Goal: Find specific page/section: Find specific page/section

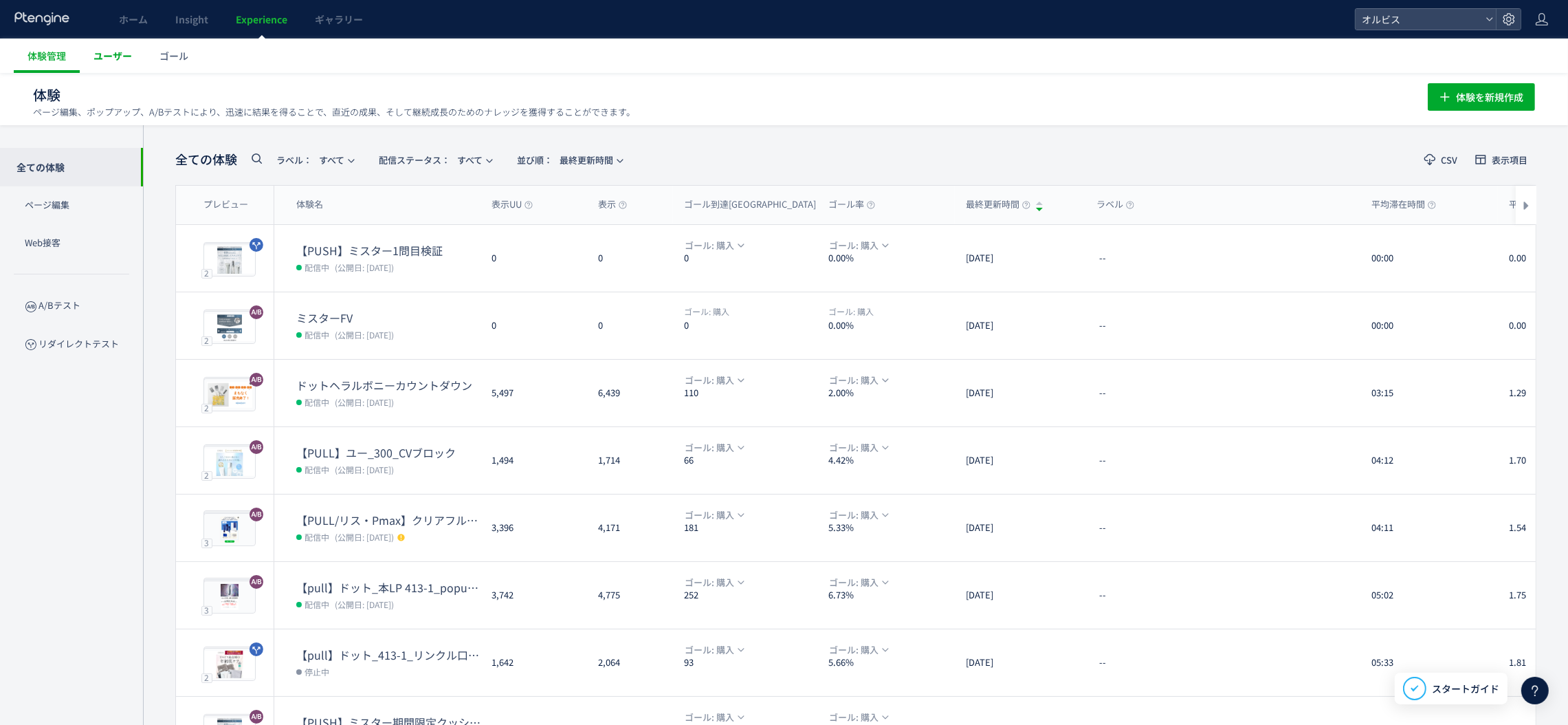
click at [117, 51] on span "ユーザー" at bounding box center [113, 56] width 39 height 14
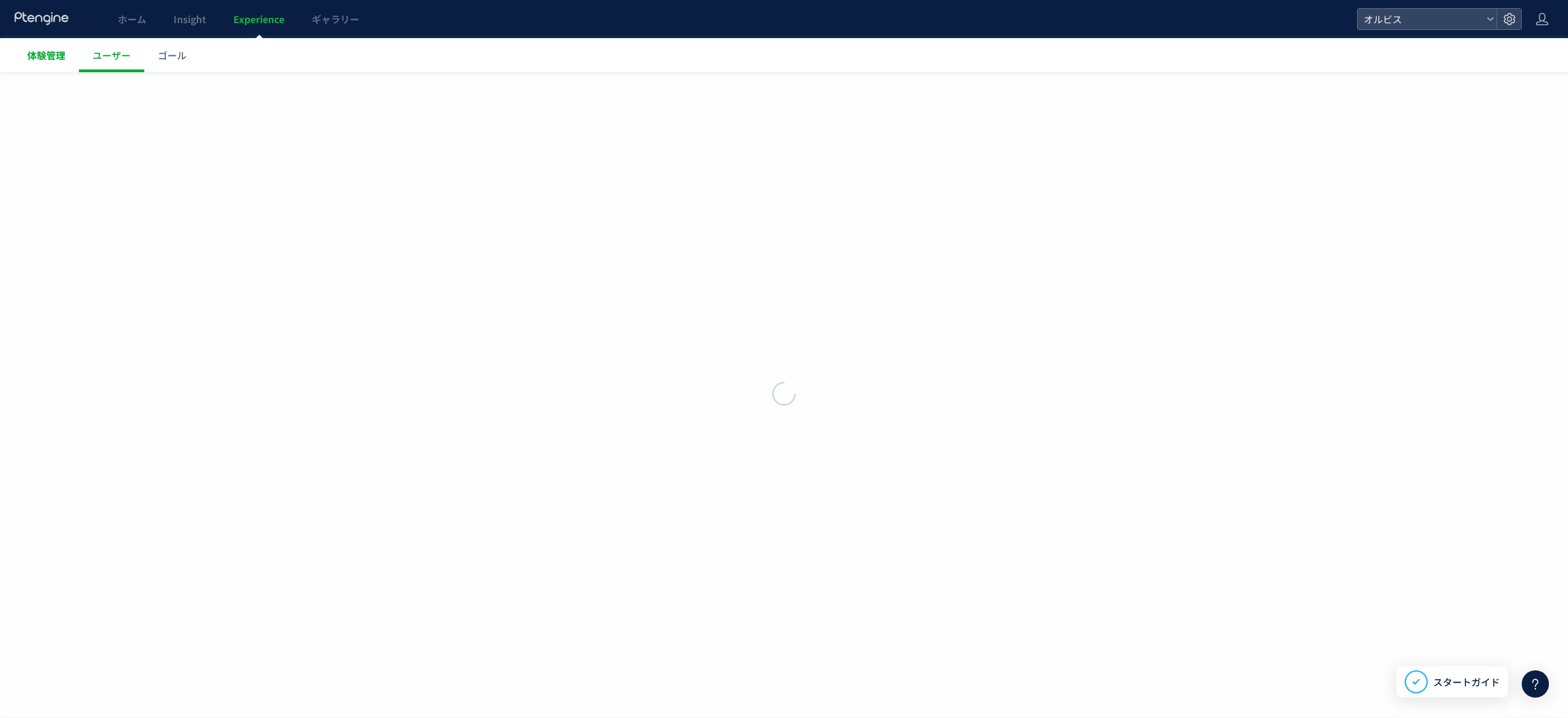
click at [29, 57] on span "体験管理" at bounding box center [46, 55] width 38 height 14
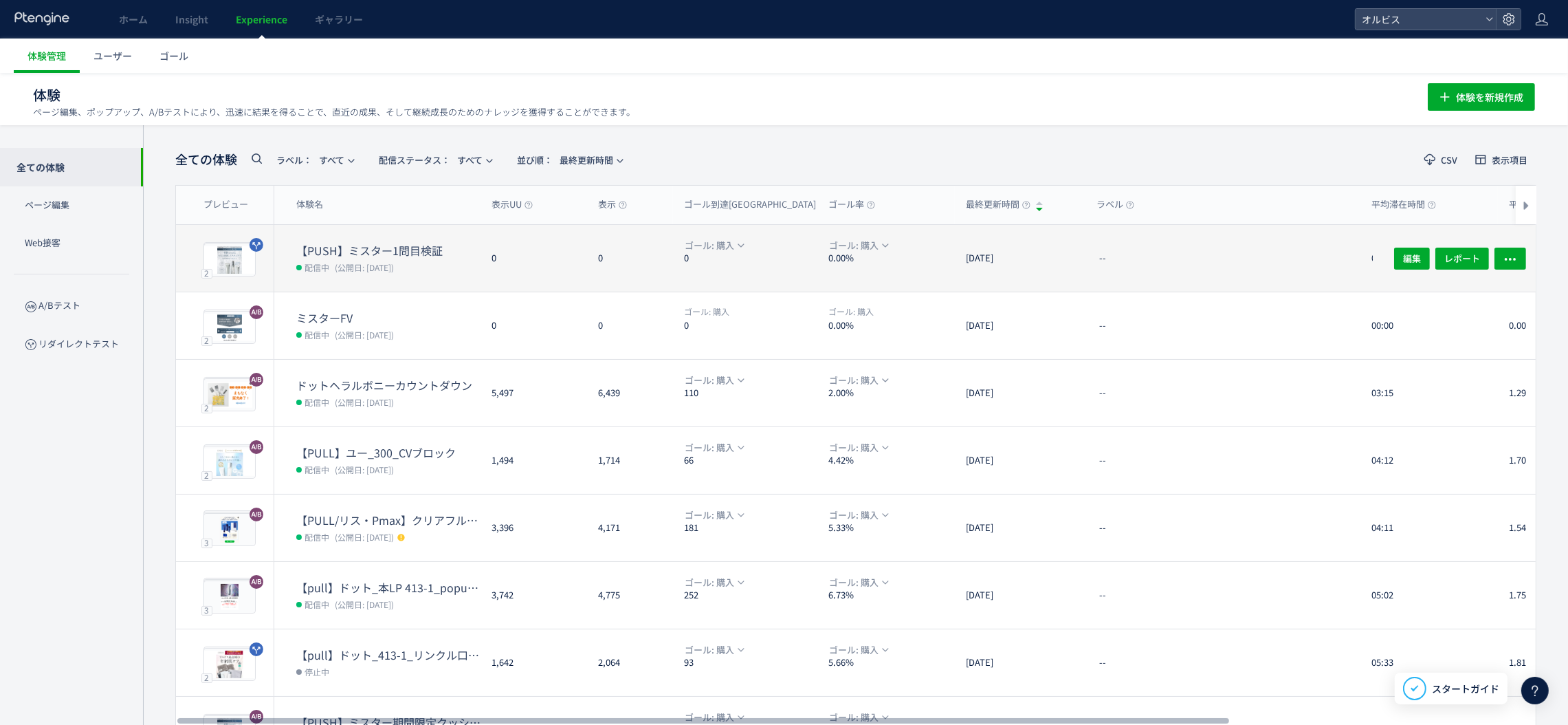
click at [592, 278] on div "0" at bounding box center [629, 257] width 86 height 66
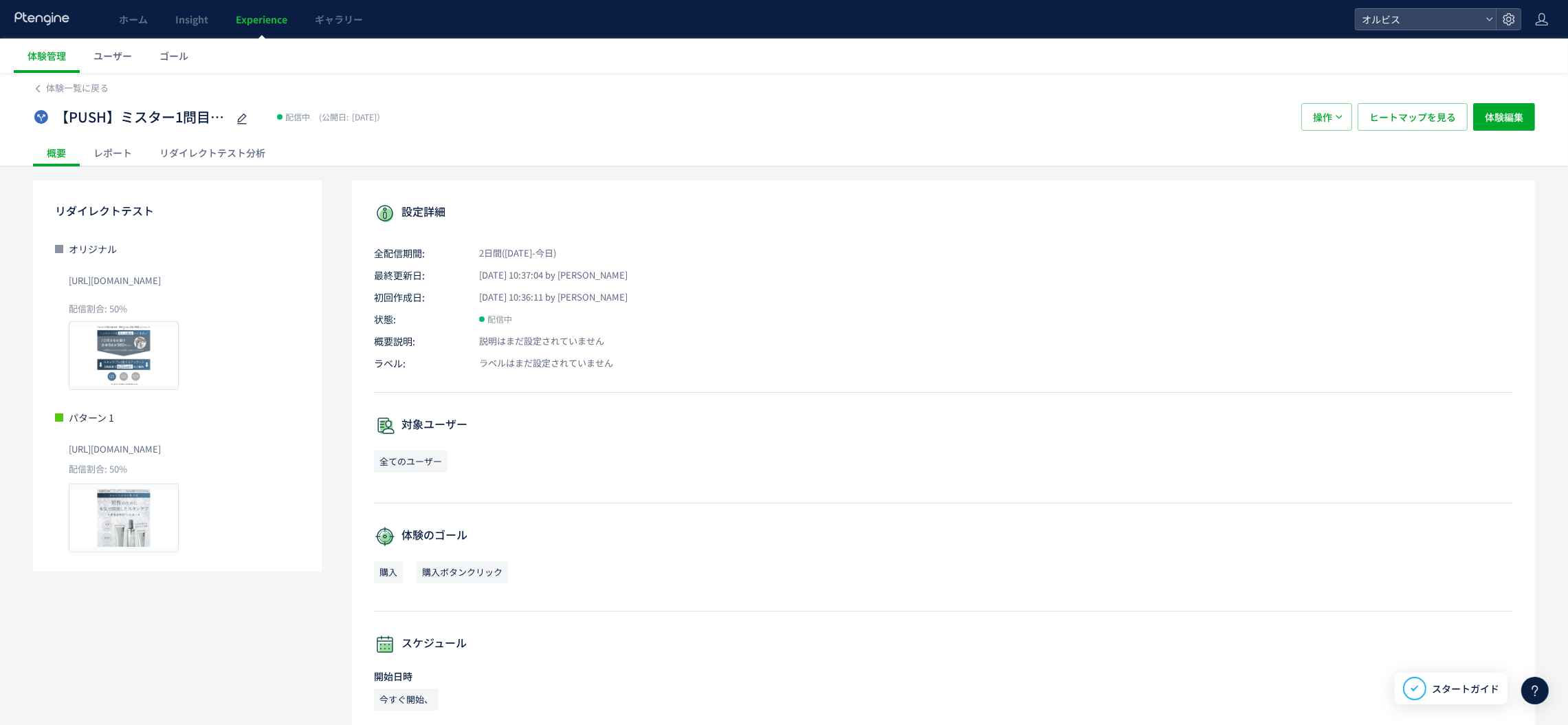
click at [242, 147] on div "リダイレクトテスト分析" at bounding box center [212, 152] width 133 height 27
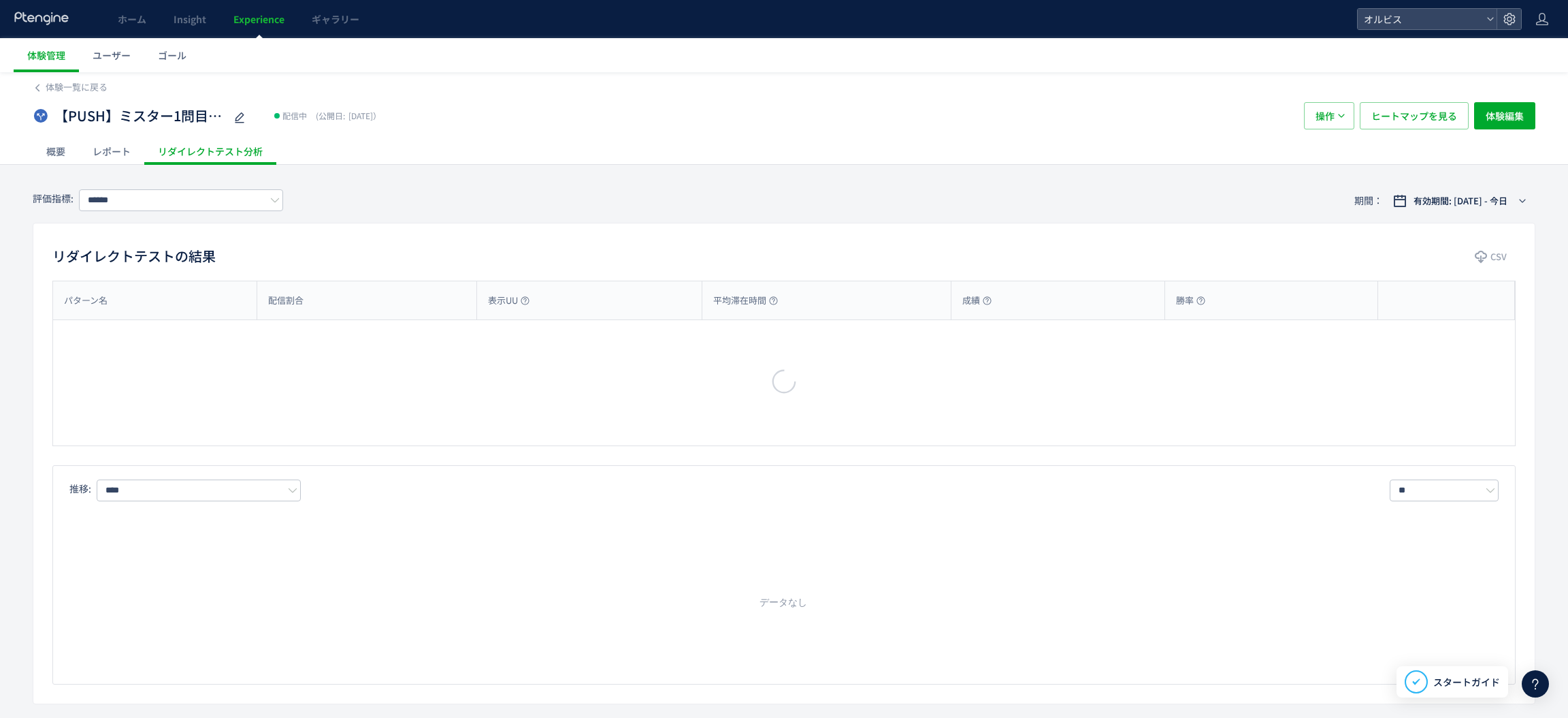
type input "**"
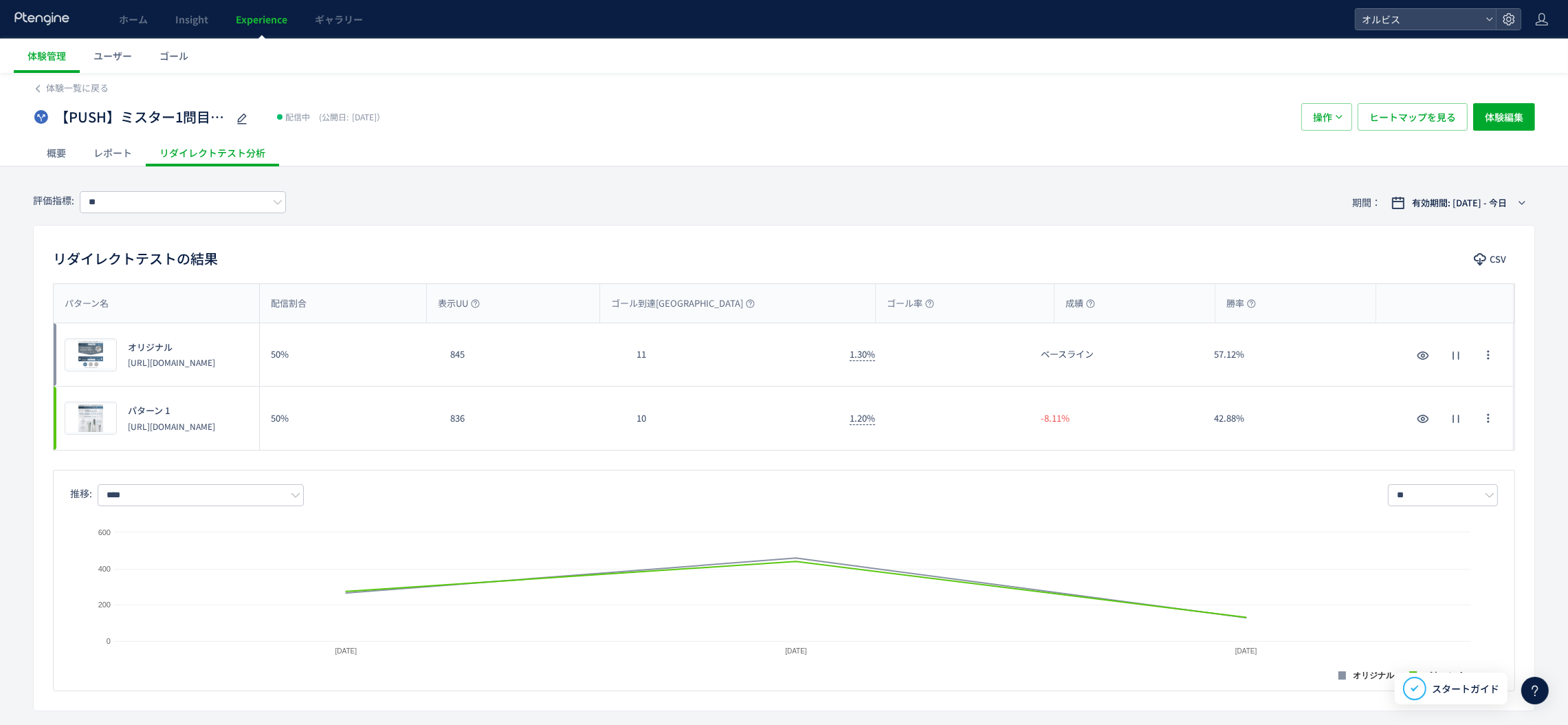
click at [265, 17] on span "Experience" at bounding box center [262, 19] width 51 height 14
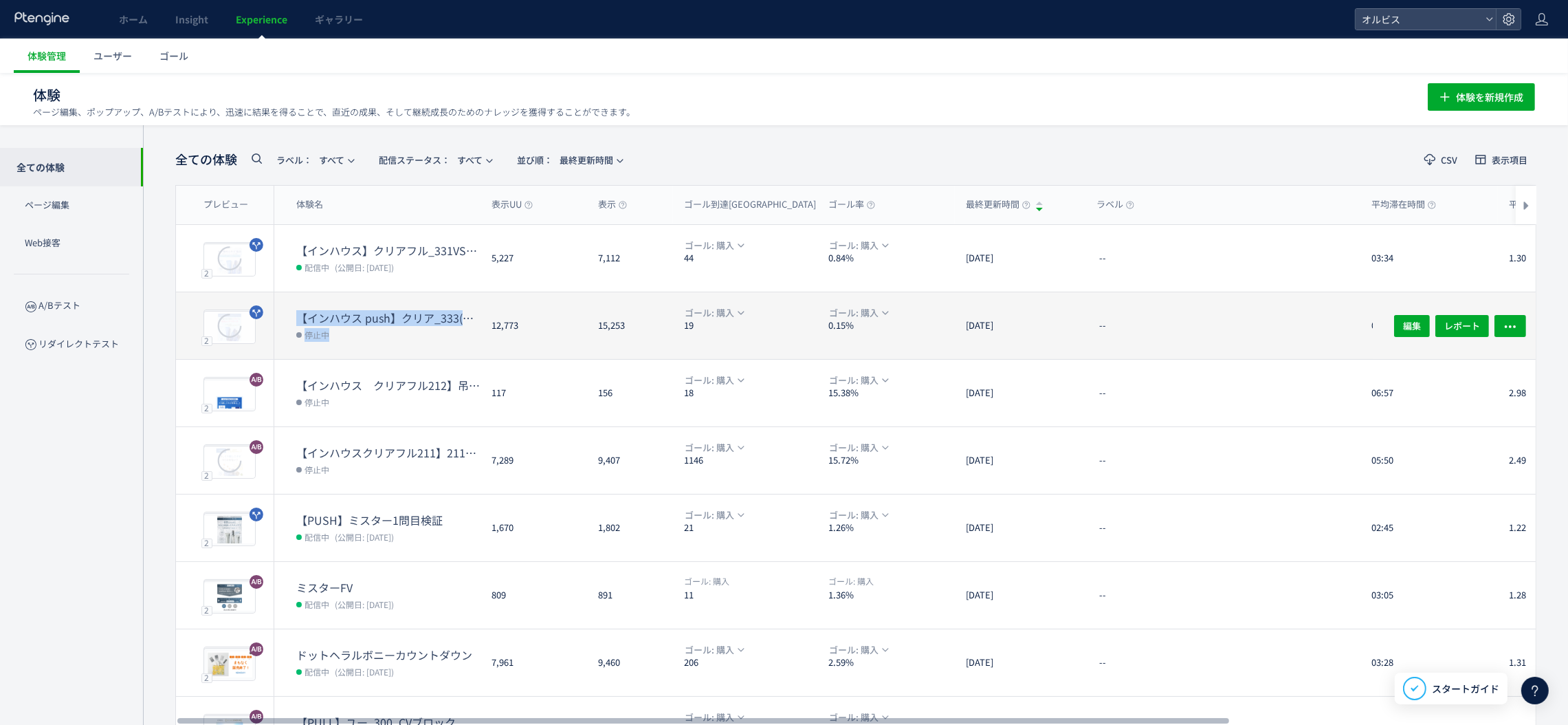
drag, startPoint x: 477, startPoint y: 339, endPoint x: 480, endPoint y: 354, distance: 15.3
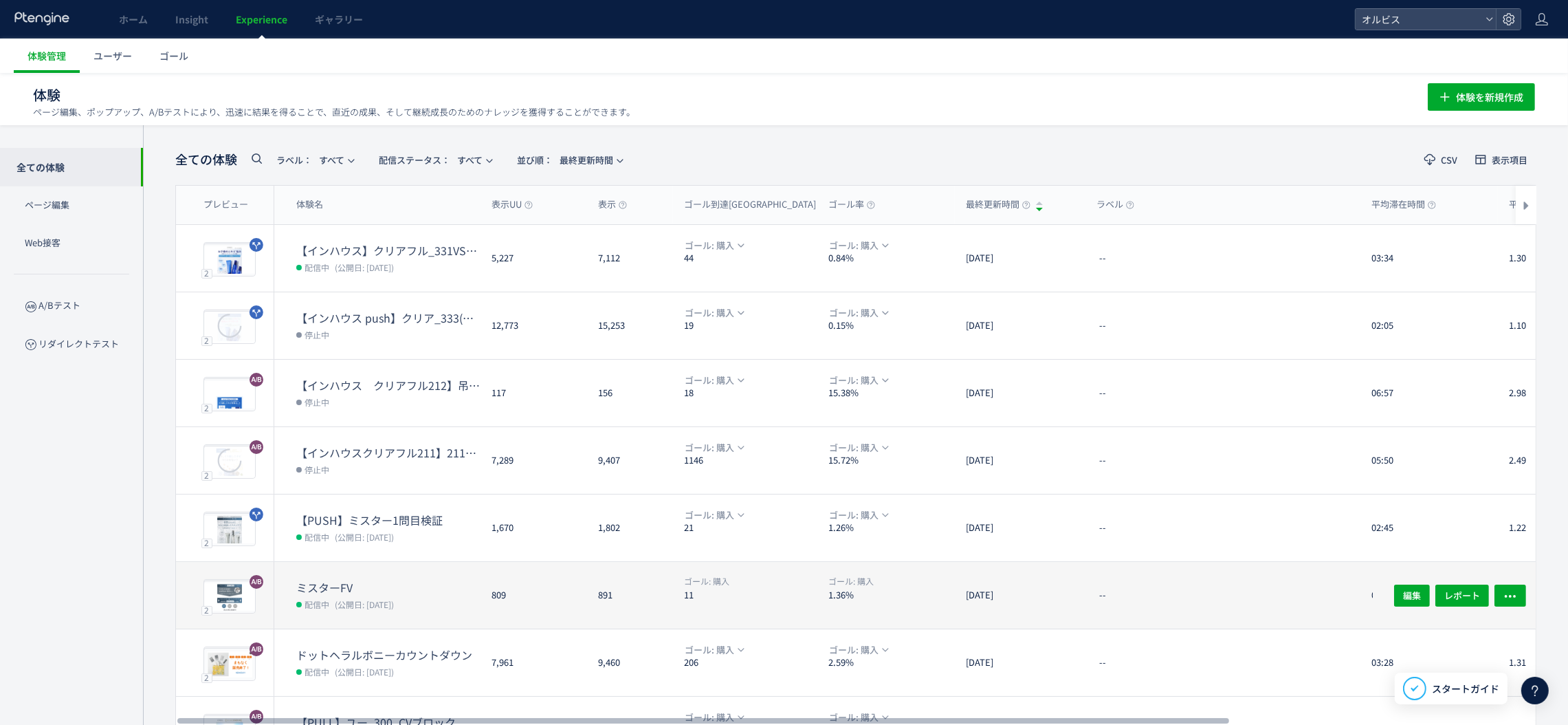
click at [445, 589] on dt "ミスターFV" at bounding box center [388, 587] width 184 height 16
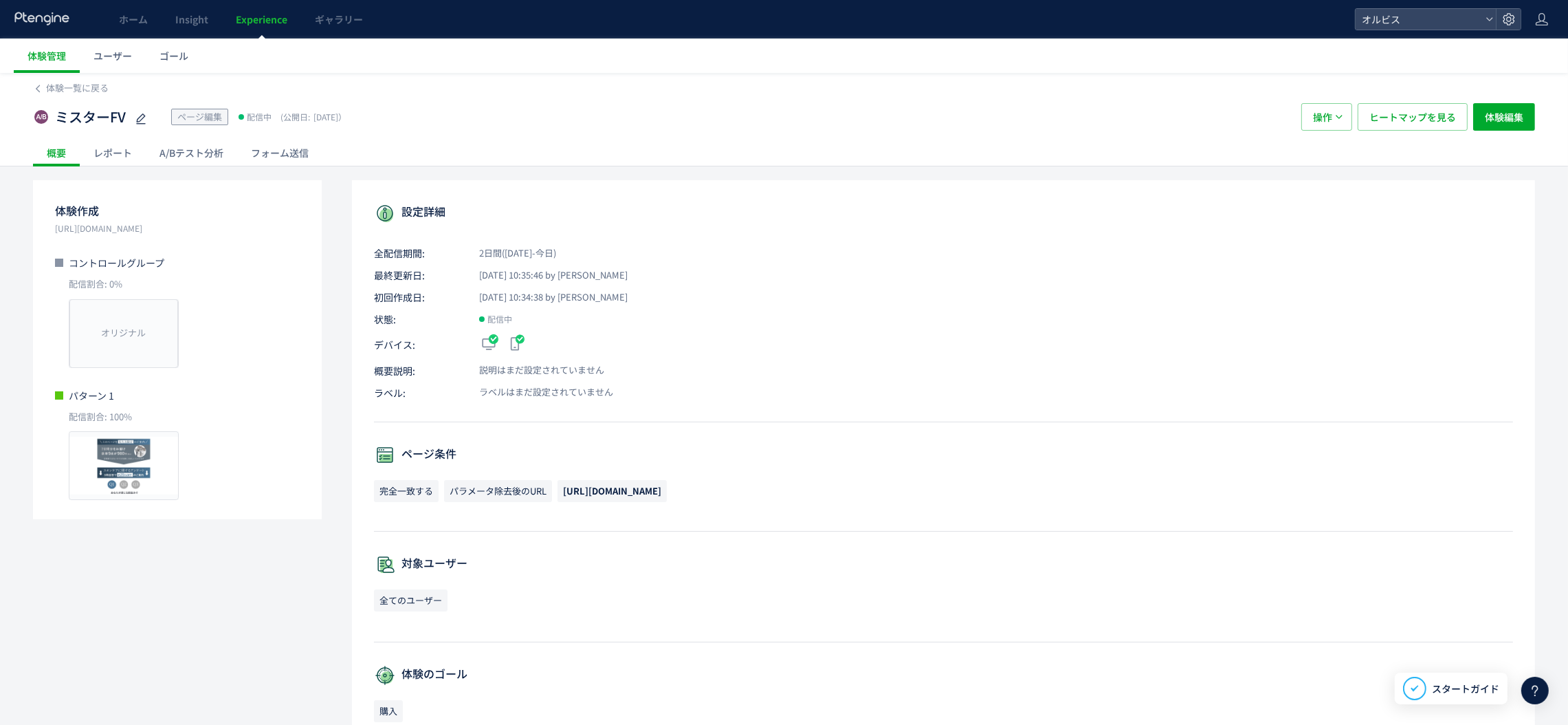
click at [201, 154] on div "A/Bテスト分析" at bounding box center [191, 152] width 91 height 27
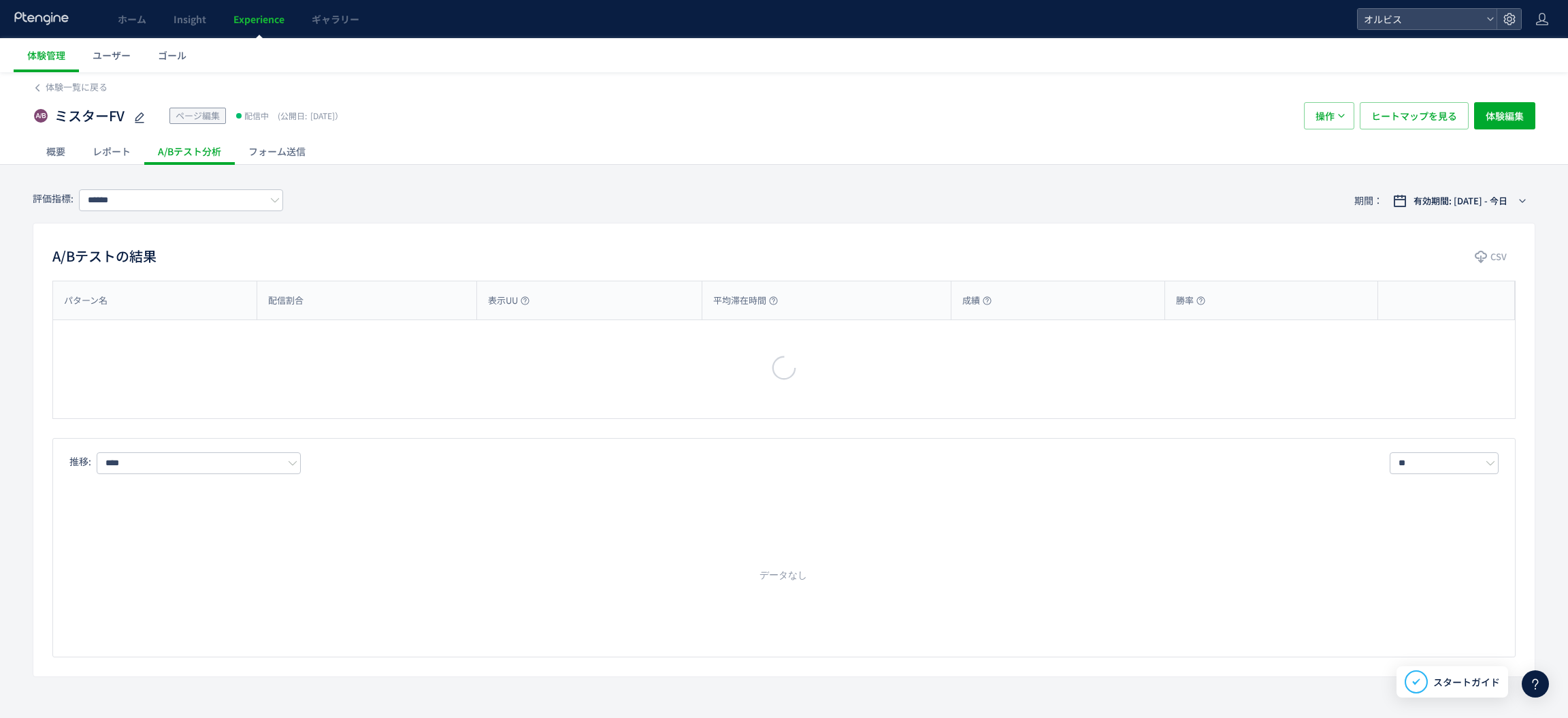
type input "**"
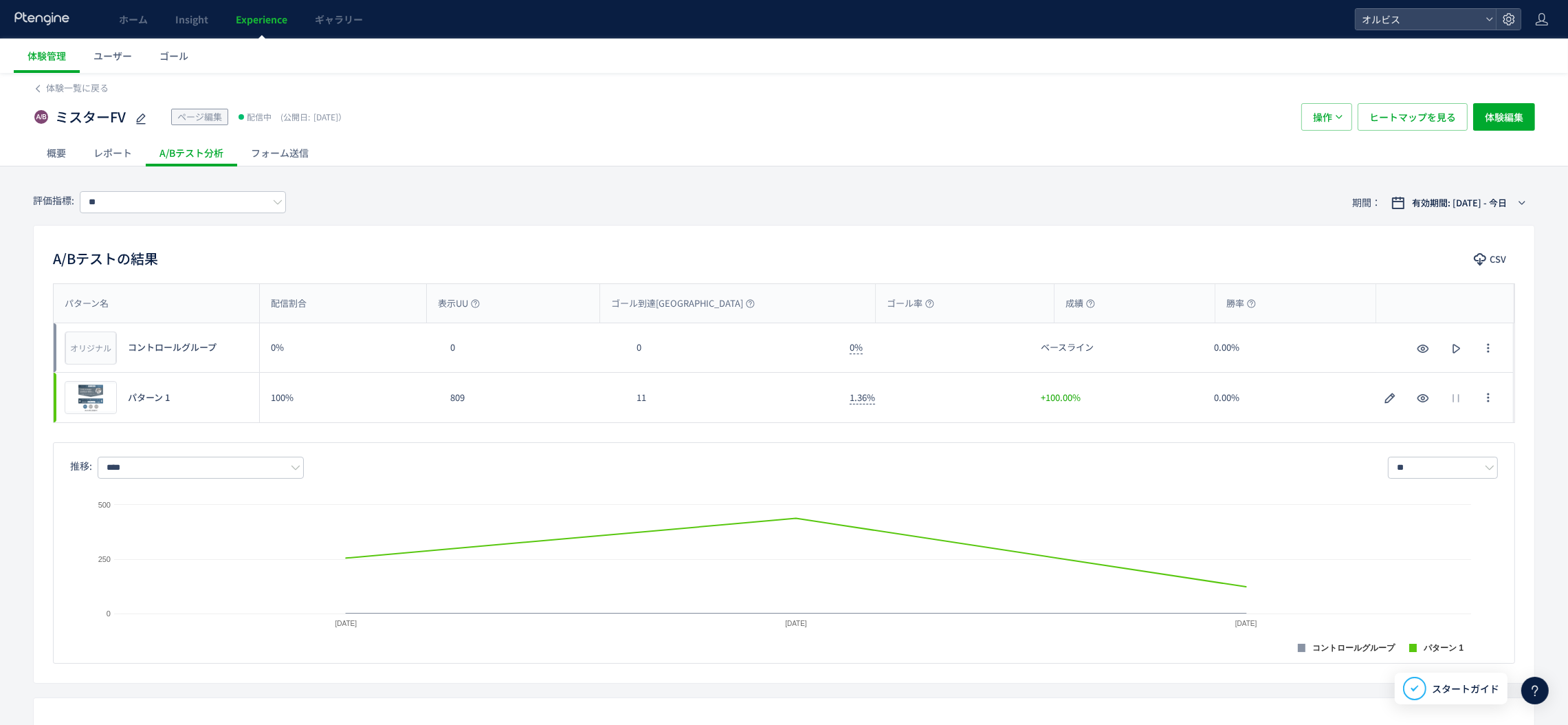
click at [261, 19] on span "Experience" at bounding box center [262, 19] width 51 height 14
